Goal: Transaction & Acquisition: Purchase product/service

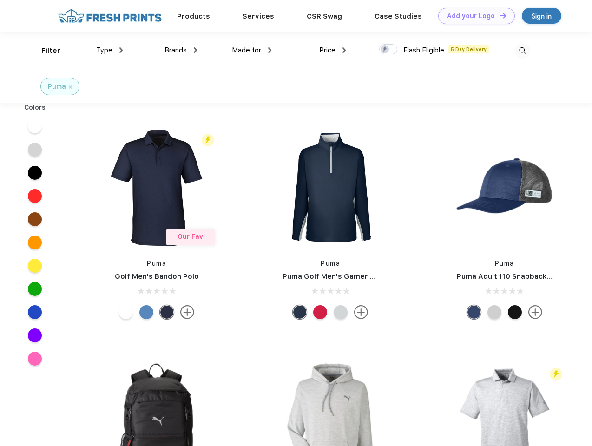
click at [473, 16] on link "Add your Logo Design Tool" at bounding box center [476, 16] width 77 height 16
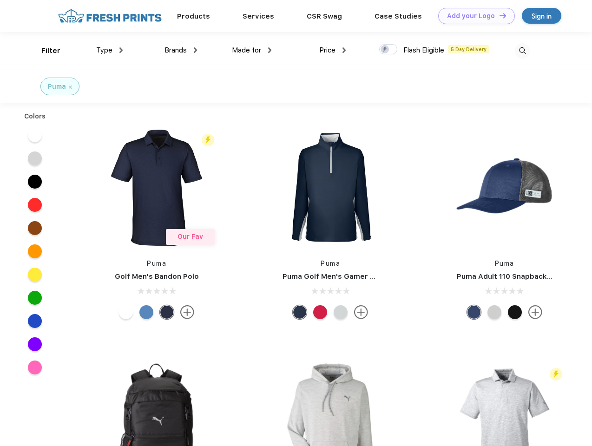
click at [0, 0] on div "Design Tool" at bounding box center [0, 0] width 0 height 0
click at [498, 15] on link "Add your Logo Design Tool" at bounding box center [476, 16] width 77 height 16
click at [45, 51] on div "Filter" at bounding box center [50, 51] width 19 height 11
click at [110, 50] on span "Type" at bounding box center [104, 50] width 16 height 8
click at [181, 50] on span "Brands" at bounding box center [175, 50] width 22 height 8
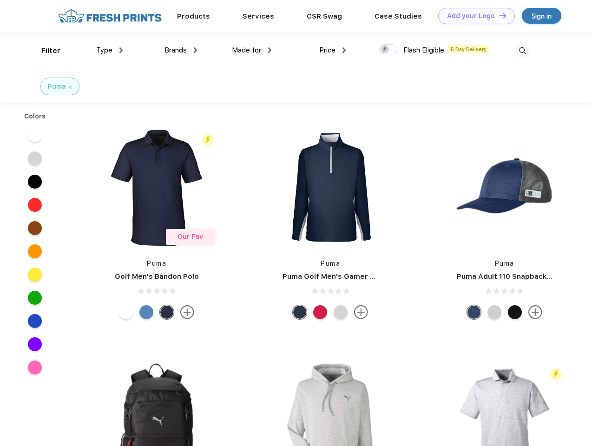
click at [252, 50] on span "Made for" at bounding box center [246, 50] width 29 height 8
click at [332, 50] on span "Price" at bounding box center [327, 50] width 16 height 8
click at [388, 50] on div at bounding box center [388, 49] width 18 height 10
click at [385, 50] on input "checkbox" at bounding box center [382, 47] width 6 height 6
click at [522, 51] on img at bounding box center [522, 50] width 15 height 15
